Goal: Information Seeking & Learning: Learn about a topic

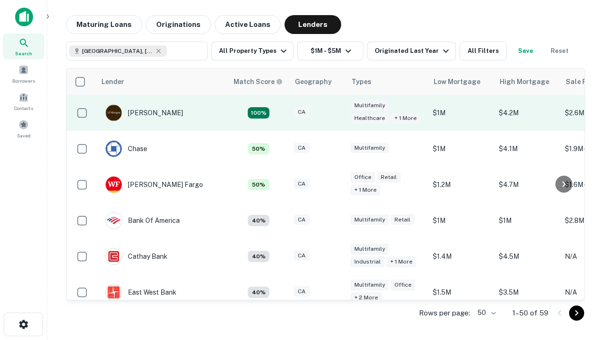
click at [335, 113] on div "CA" at bounding box center [317, 113] width 47 height 13
